Goal: Book appointment/travel/reservation

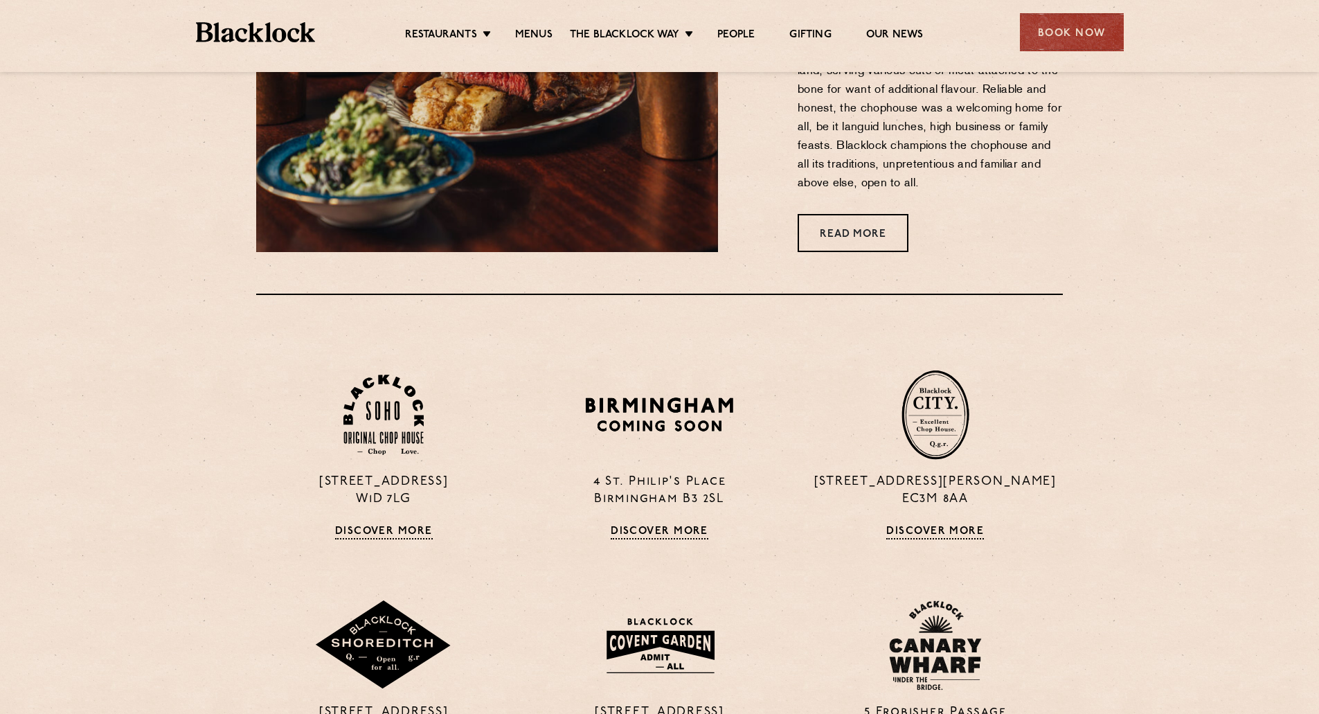
scroll to position [900, 0]
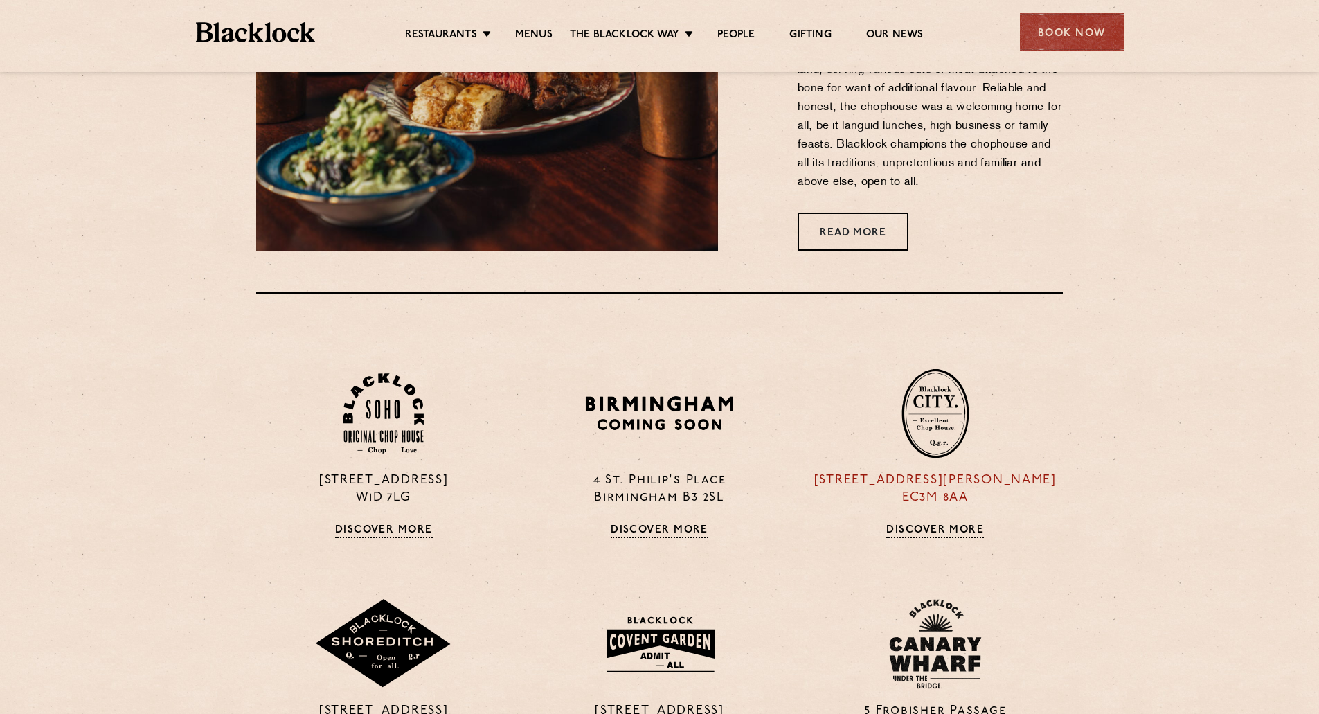
click at [923, 498] on p "13 Philpot Lane EC3M 8AA" at bounding box center [935, 489] width 255 height 35
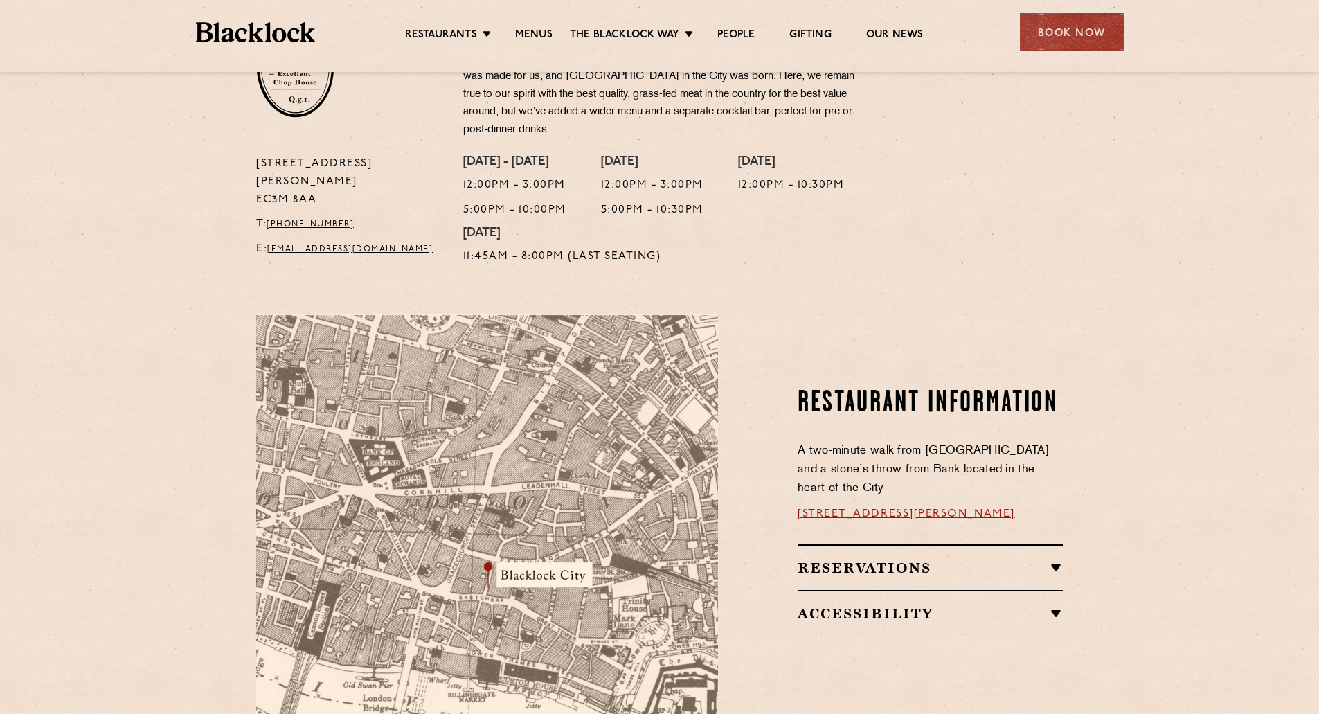
scroll to position [554, 0]
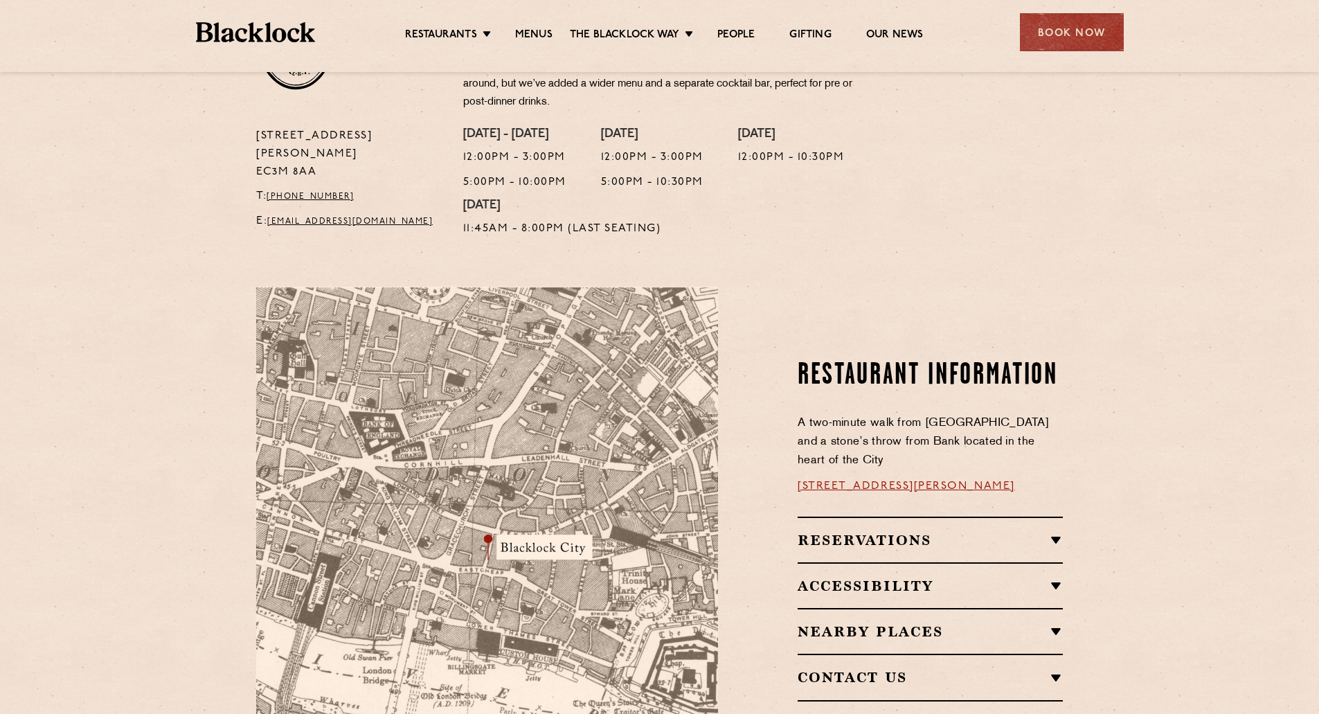
click at [864, 532] on h2 "Reservations" at bounding box center [930, 540] width 265 height 17
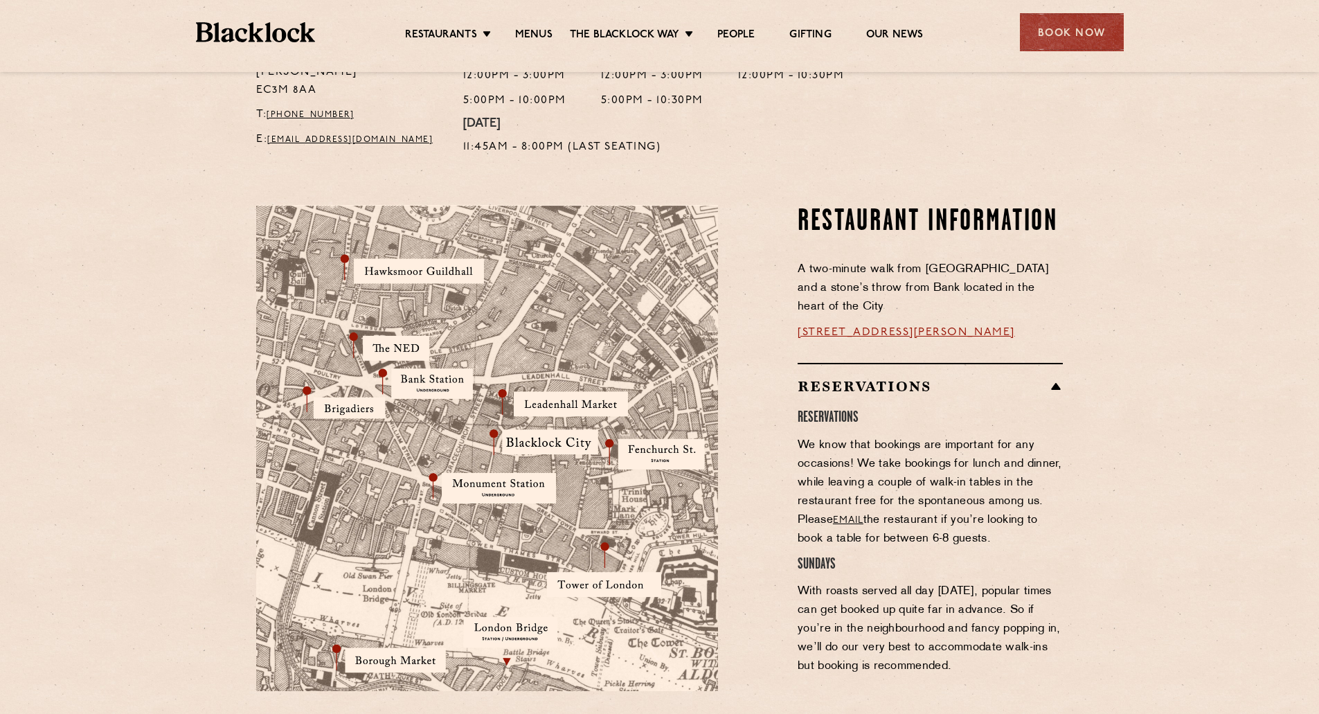
scroll to position [900, 0]
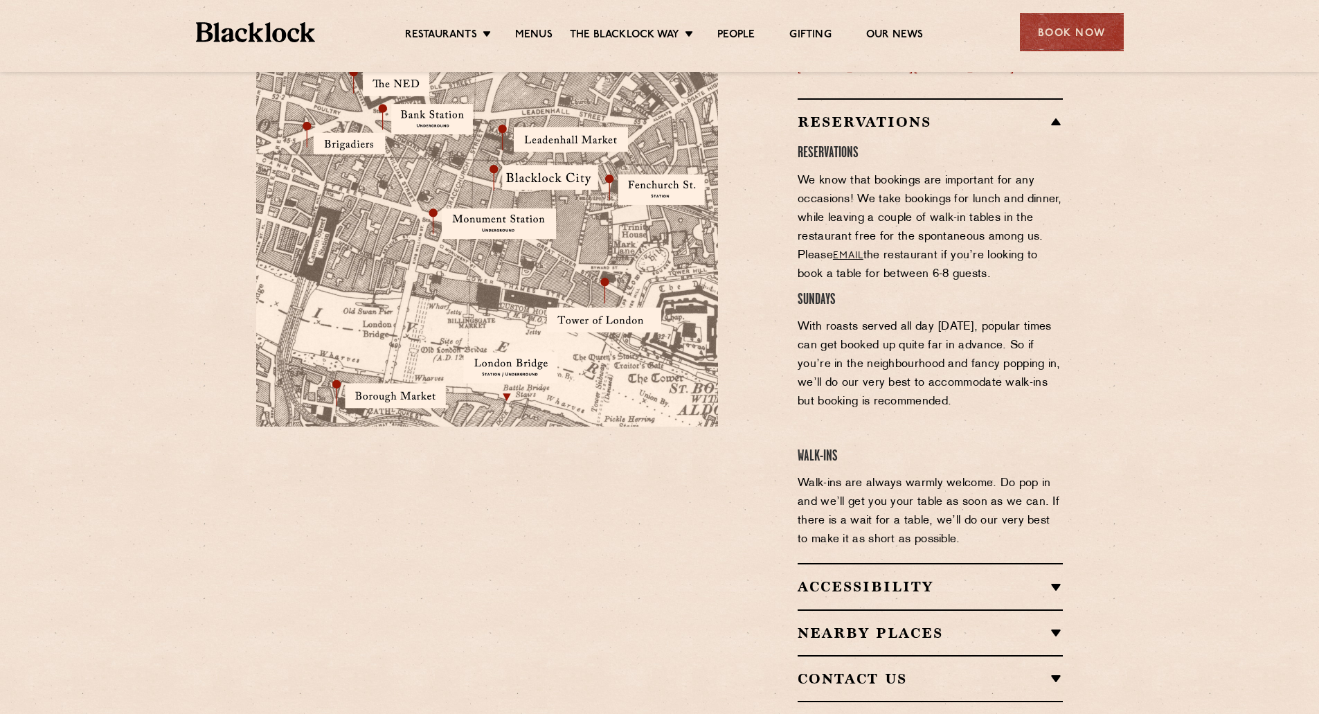
click at [768, 237] on div "Restaurant Information A two-minute walk from [GEOGRAPHIC_DATA] and a stone’s t…" at bounding box center [901, 321] width 345 height 762
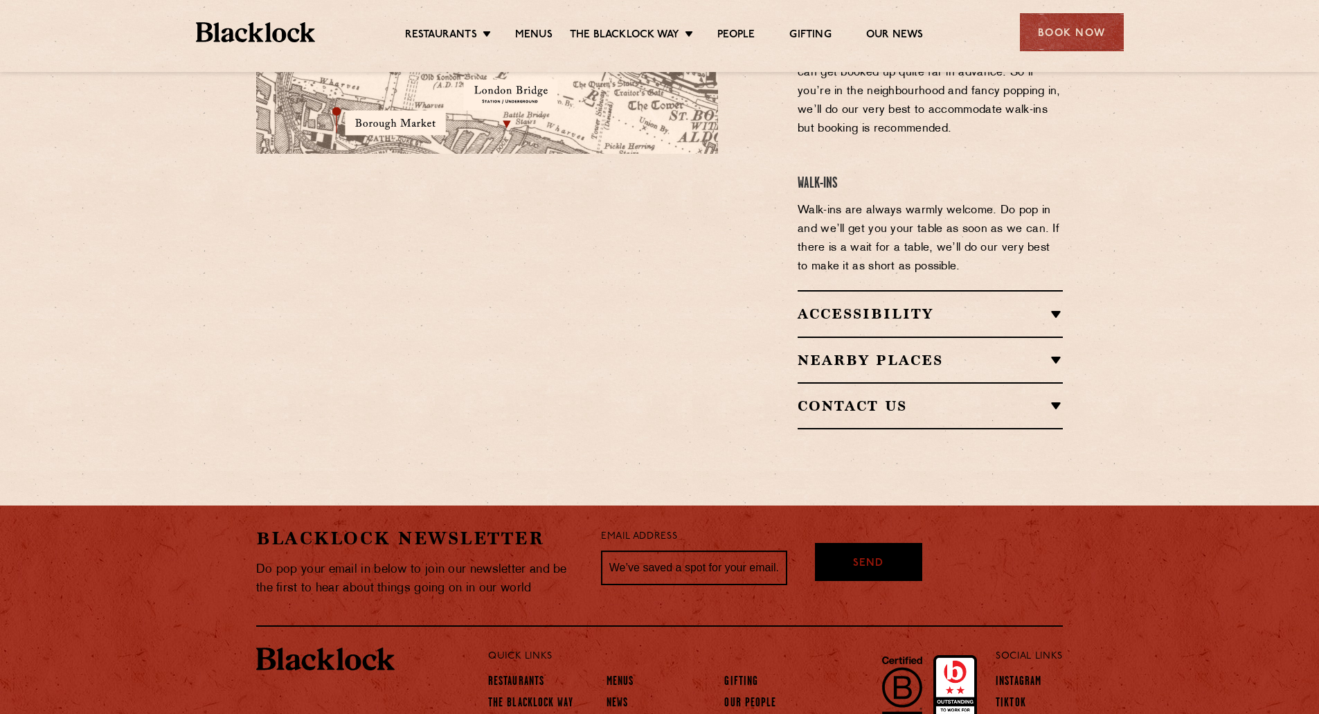
scroll to position [1177, 0]
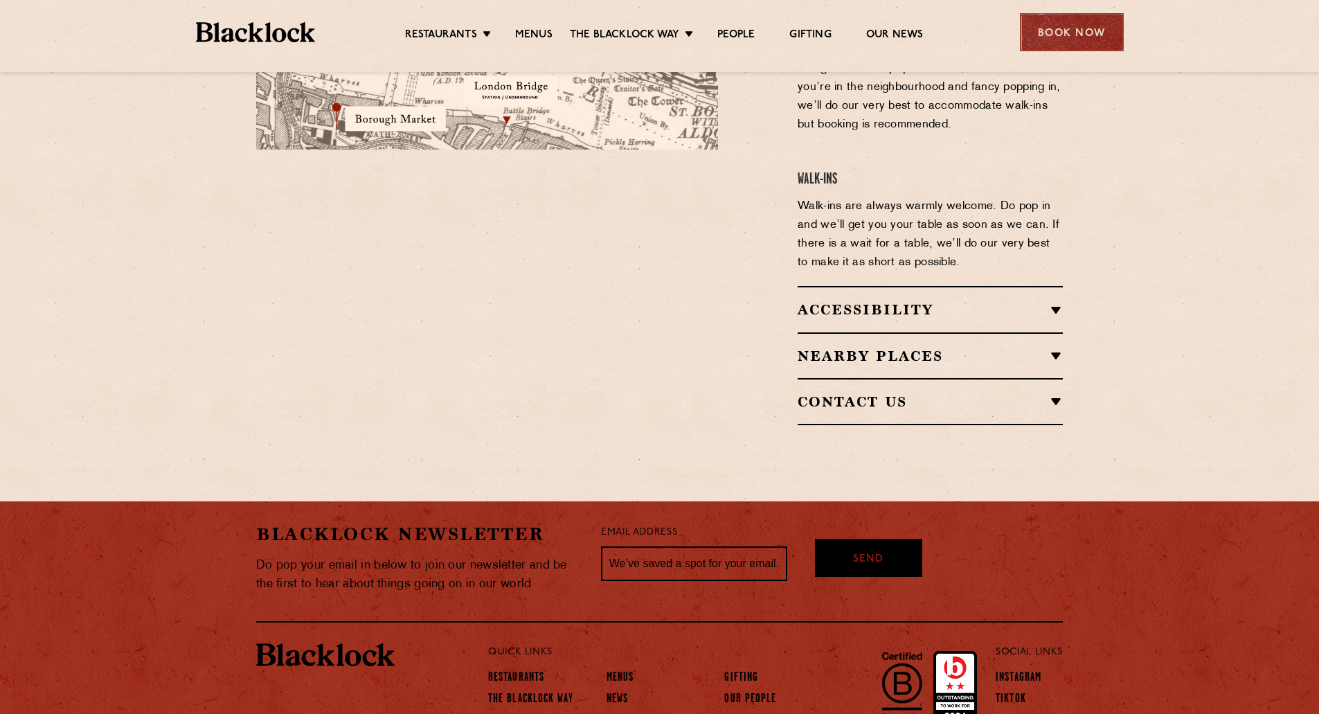
click at [1062, 28] on div "Book Now" at bounding box center [1072, 32] width 104 height 38
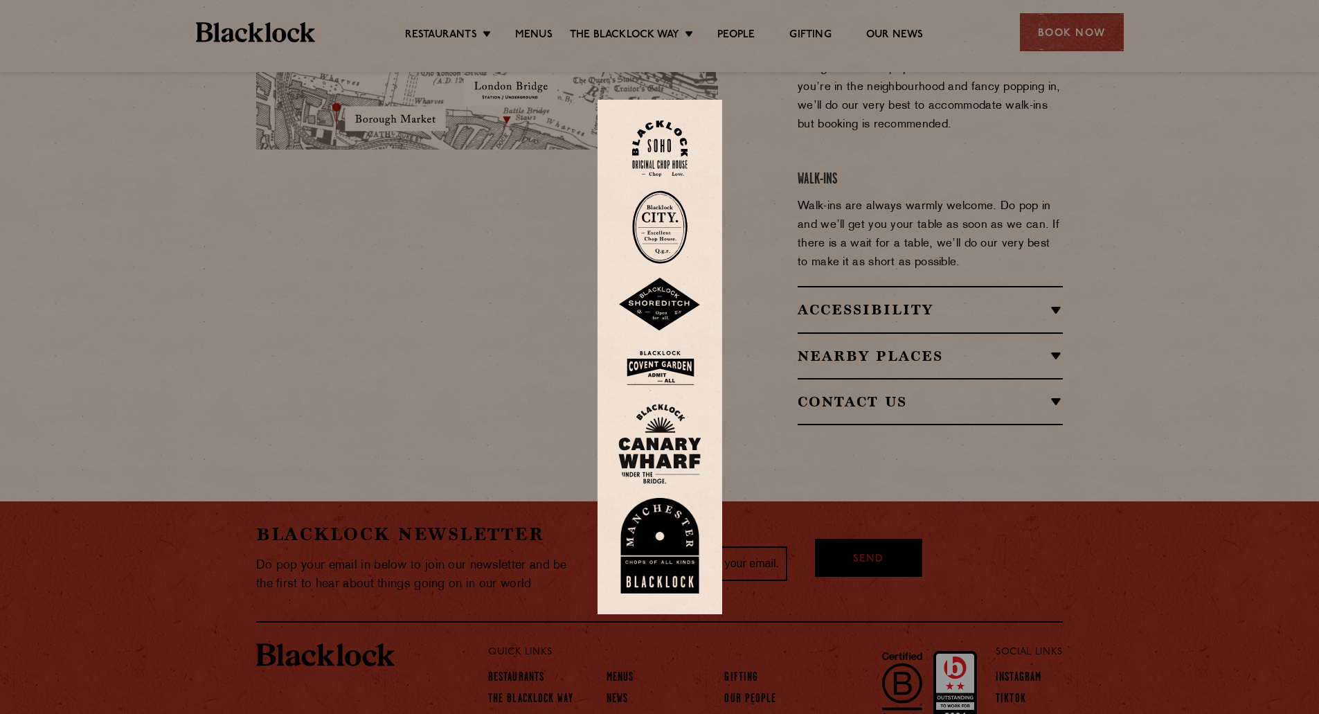
click at [668, 241] on img at bounding box center [659, 226] width 55 height 73
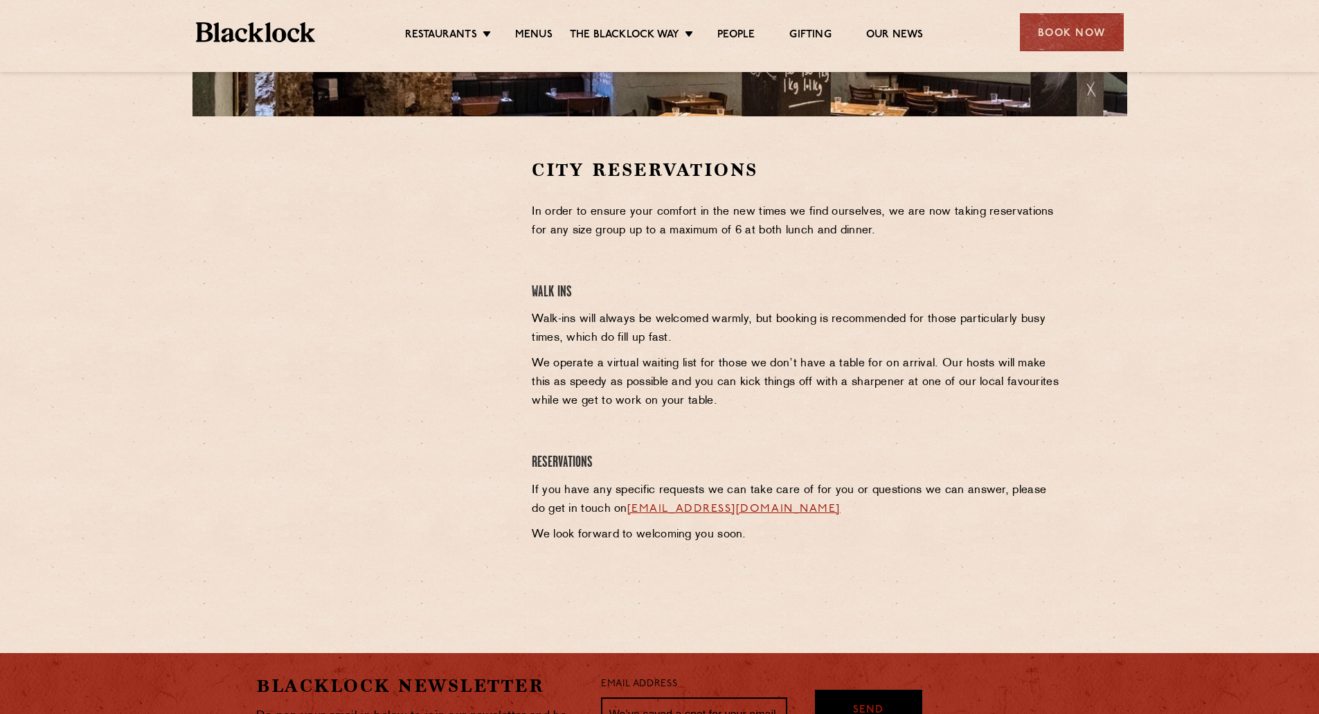
scroll to position [416, 0]
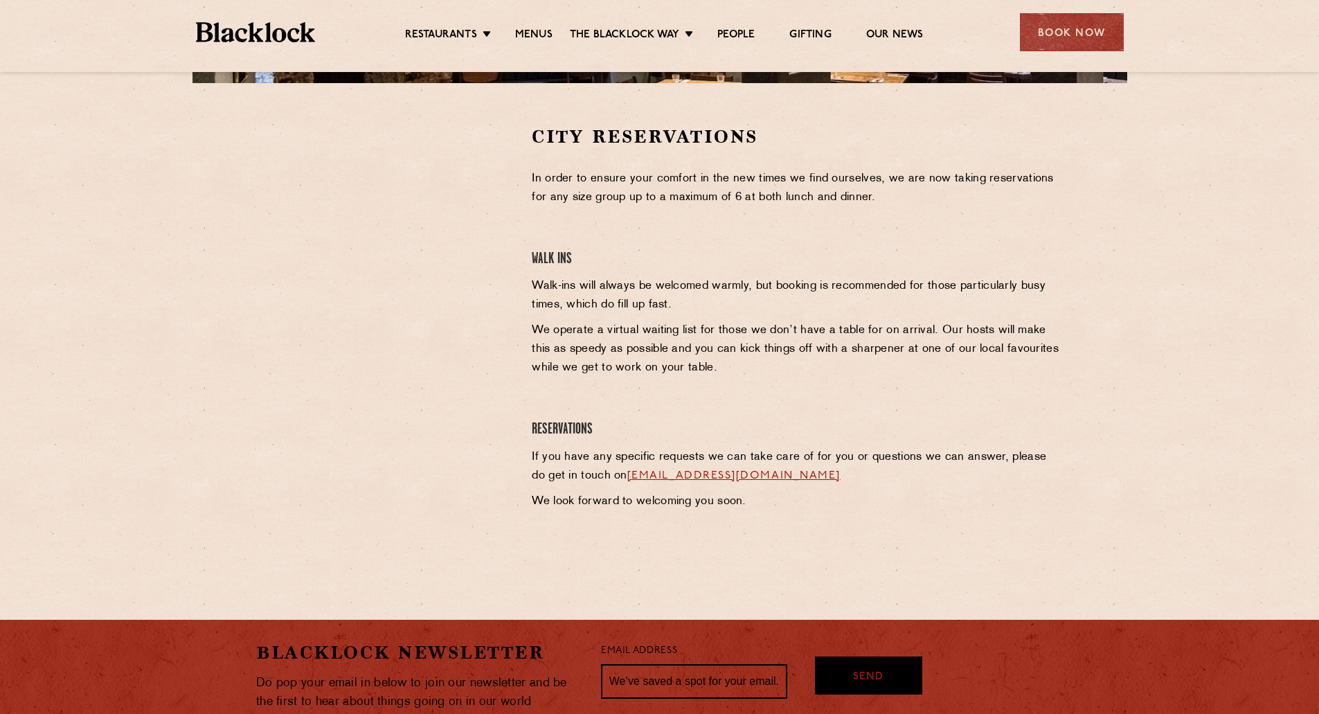
click at [916, 257] on h4 "Walk Ins" at bounding box center [797, 259] width 531 height 19
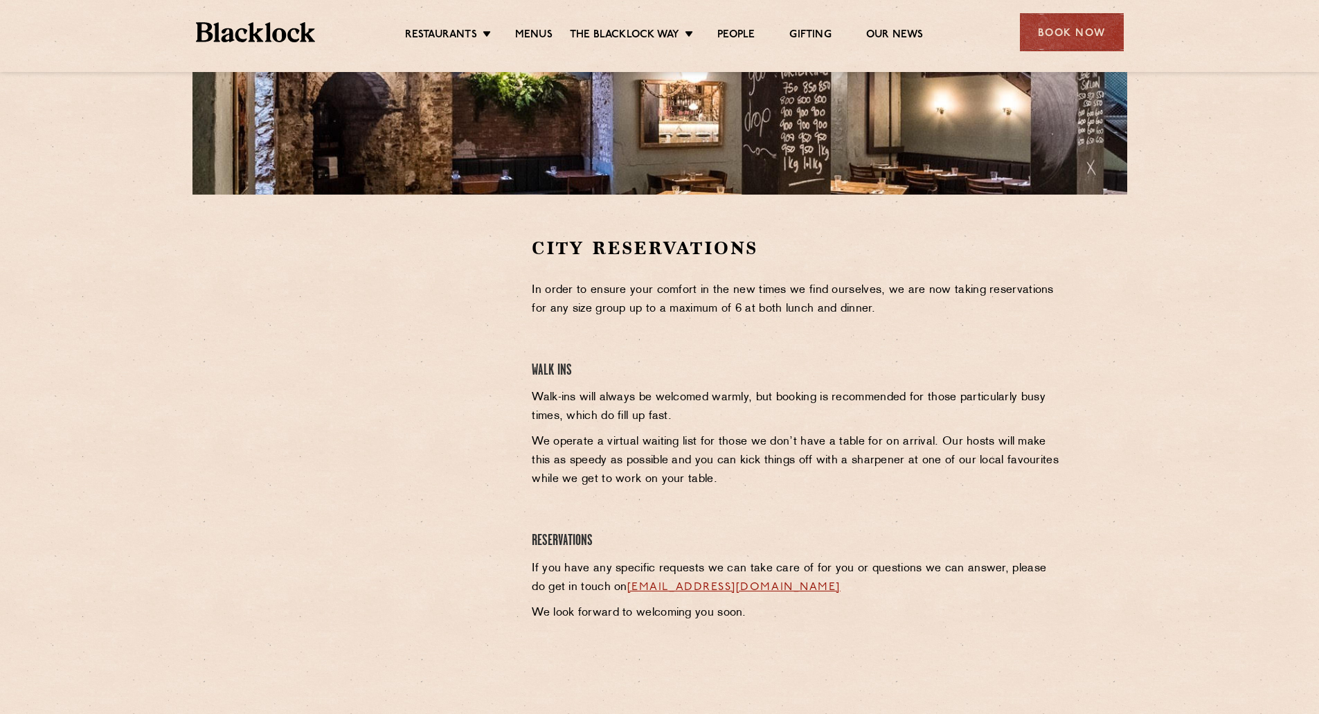
scroll to position [346, 0]
